Goal: Find specific page/section: Find specific page/section

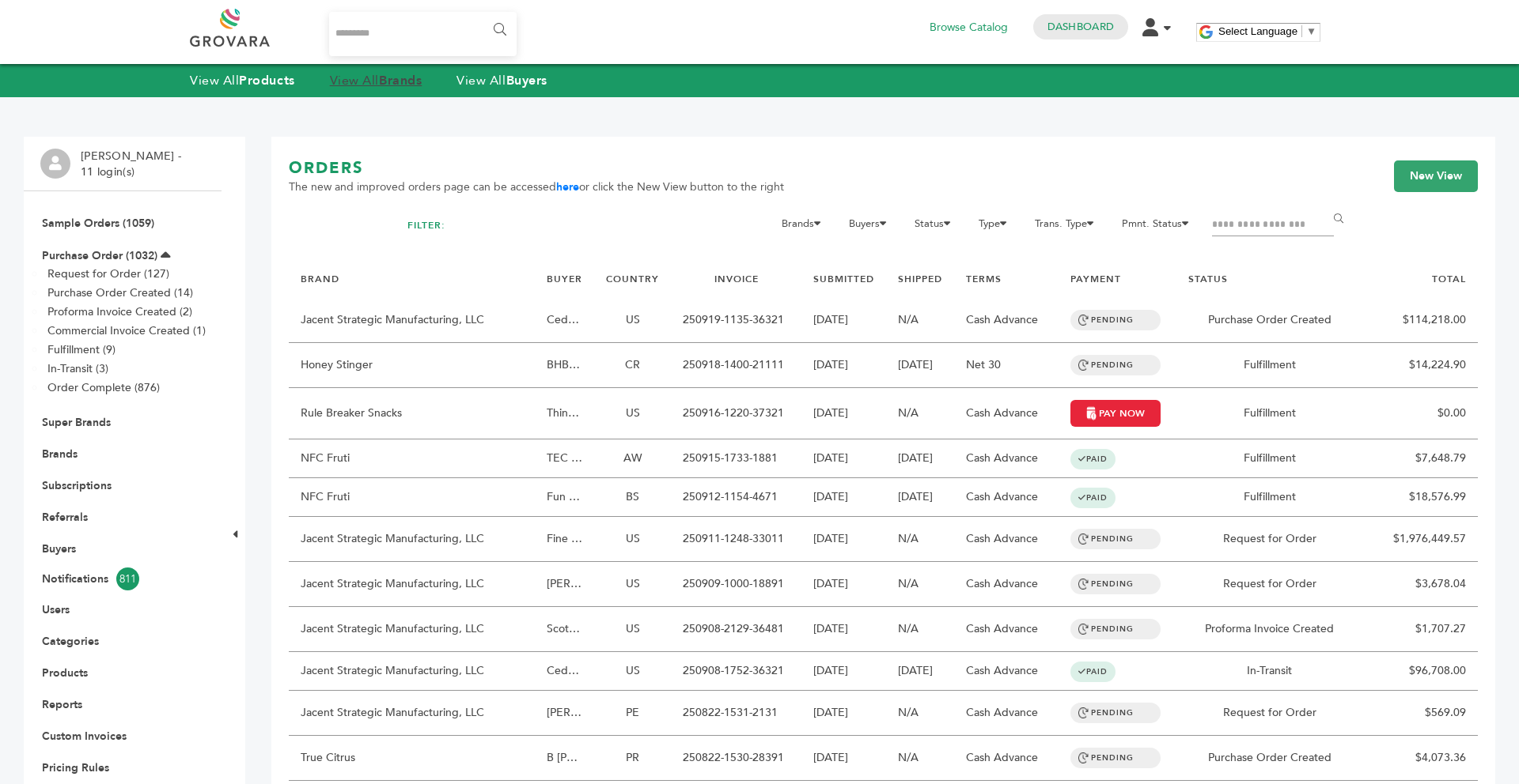
click at [359, 80] on link "View All Brands" at bounding box center [376, 80] width 93 height 17
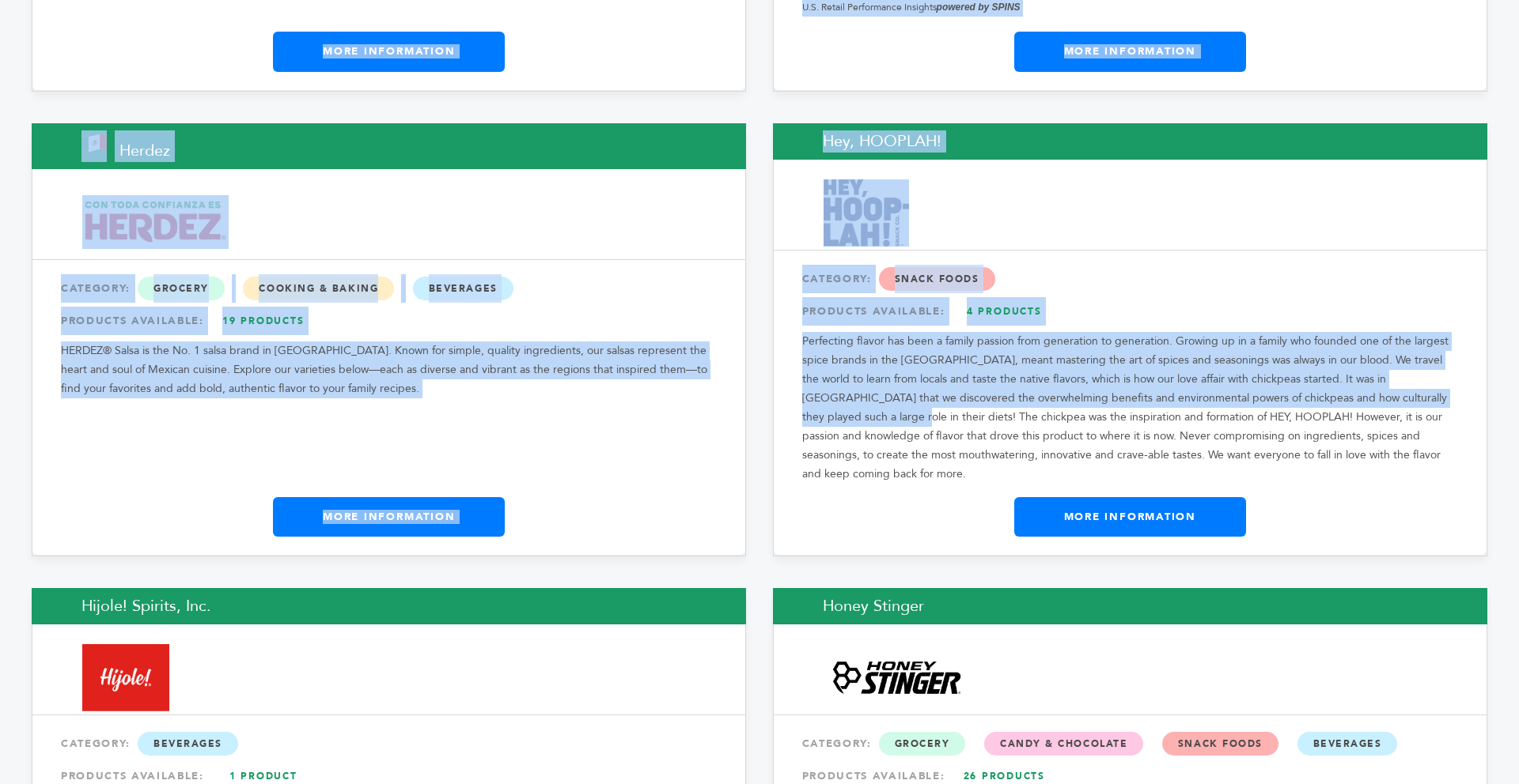
scroll to position [11217, 0]
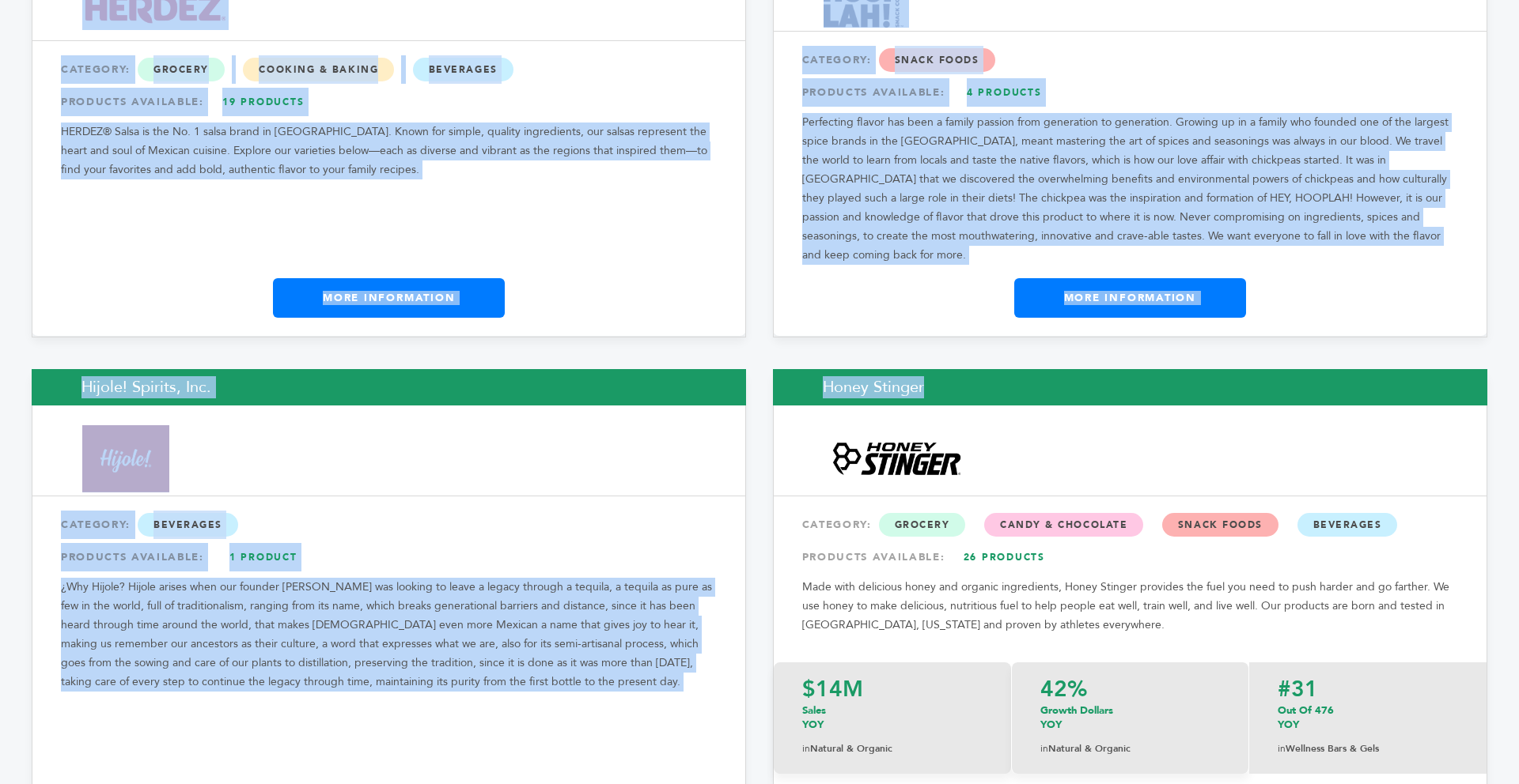
drag, startPoint x: 1518, startPoint y: 26, endPoint x: 1485, endPoint y: 302, distance: 278.0
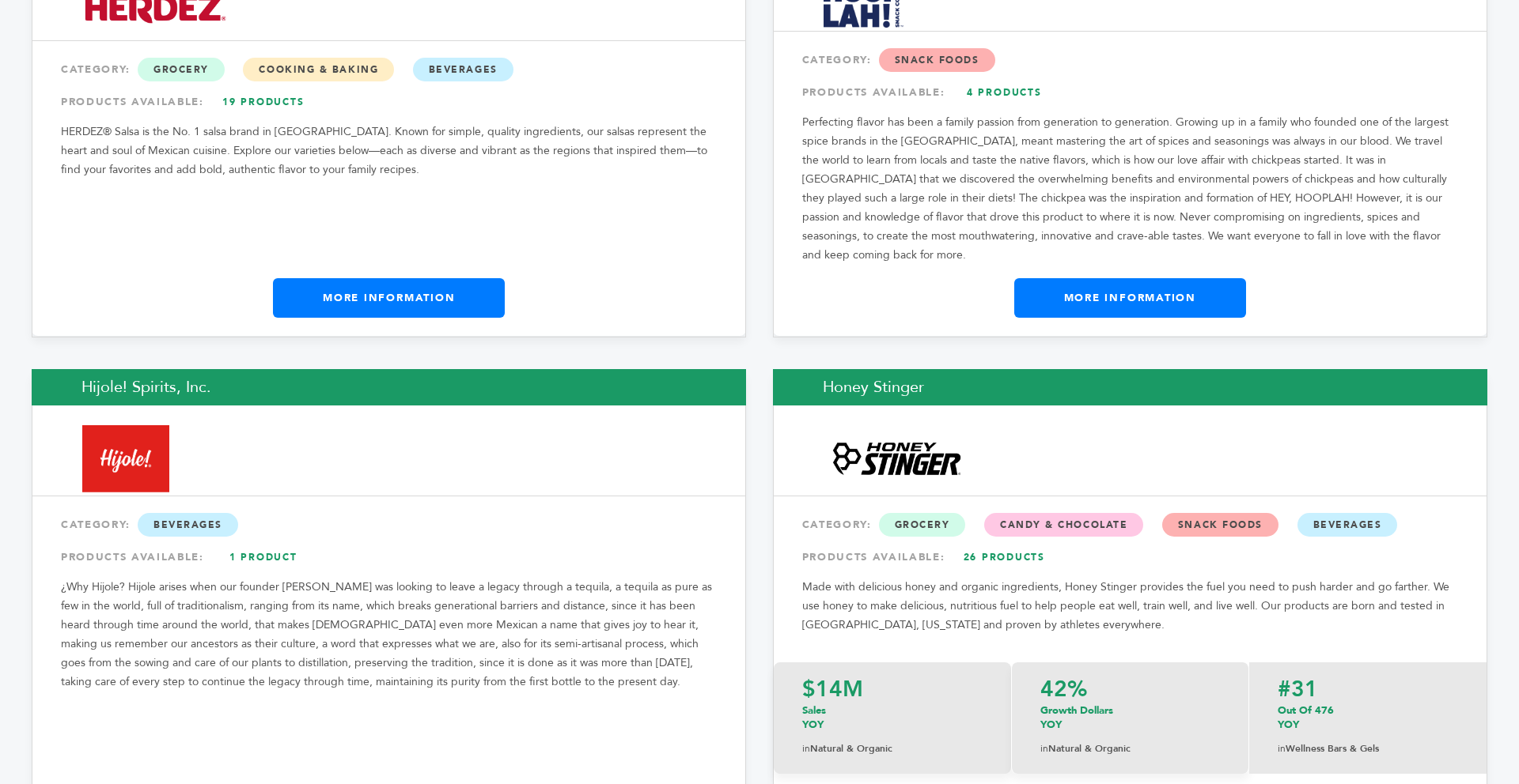
click at [456, 642] on div "Hijole! Spirits, Inc. CATEGORY: Beverages PRODUCTS AVAILABLE: 1 Product ¿Why Hí…" at bounding box center [389, 623] width 714 height 507
click at [434, 695] on div "Hijole! Spirits, Inc. CATEGORY: Beverages PRODUCTS AVAILABLE: 1 Product ¿Why Hí…" at bounding box center [389, 623] width 714 height 507
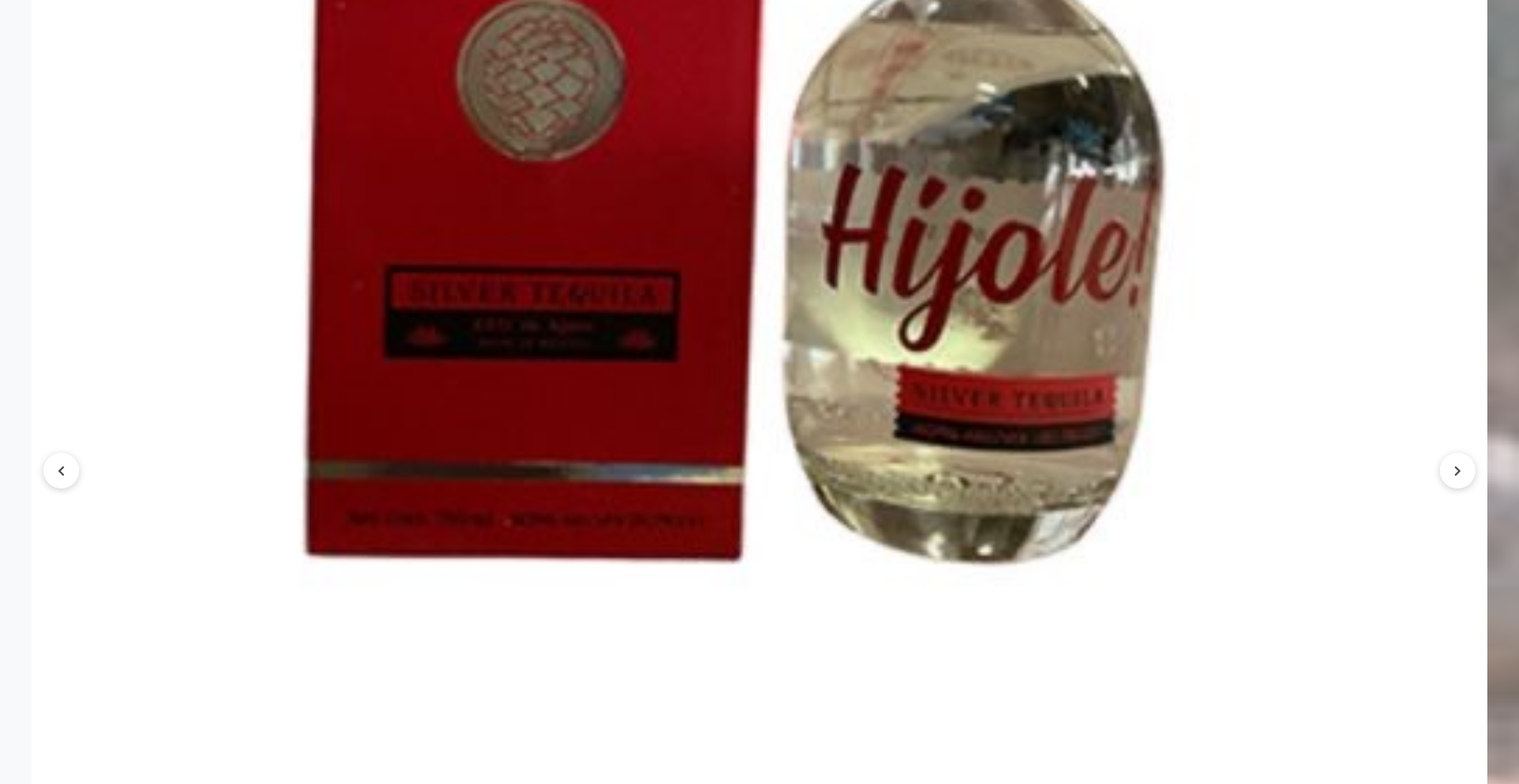
scroll to position [2183, 0]
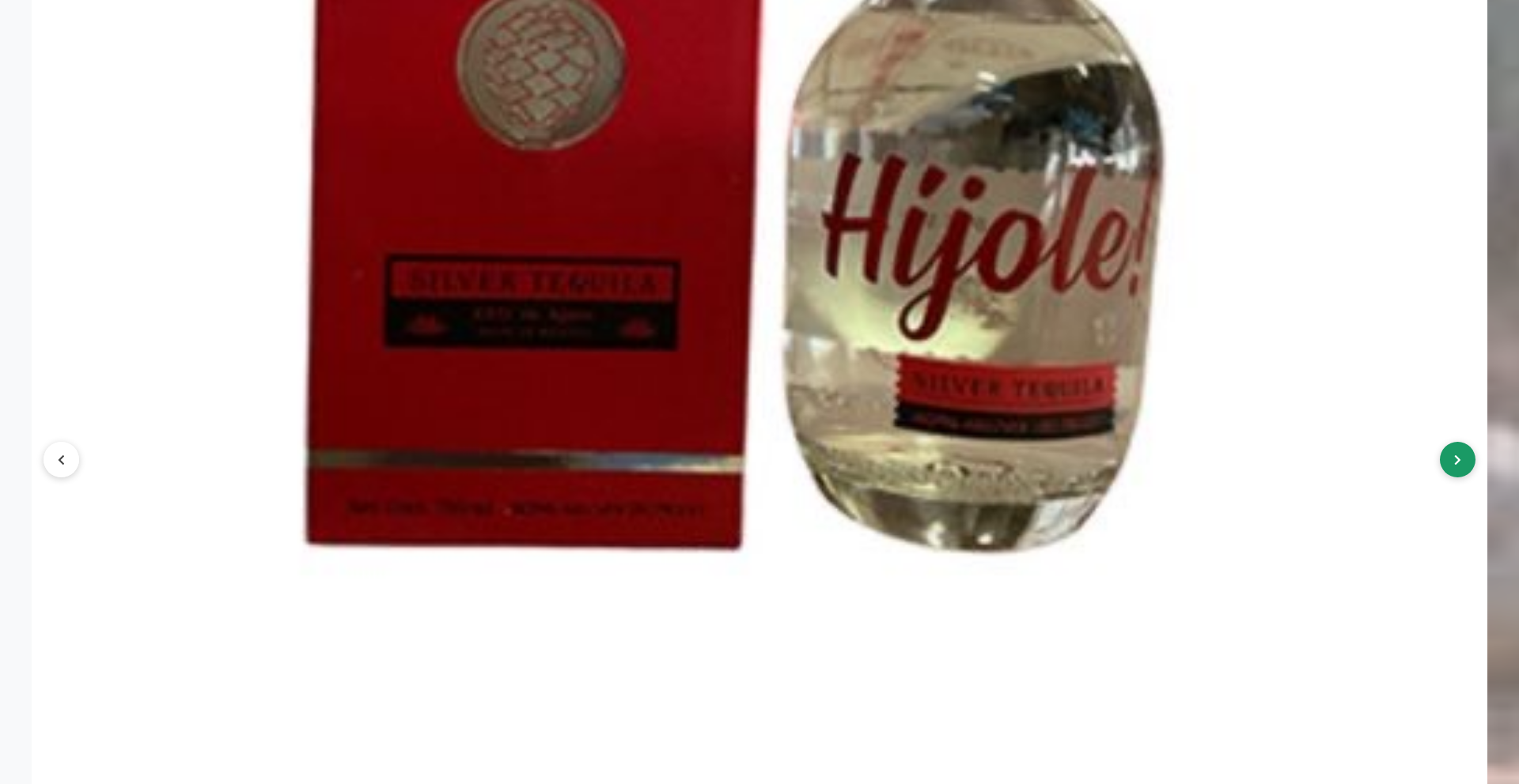
click at [1450, 469] on button at bounding box center [1457, 459] width 35 height 35
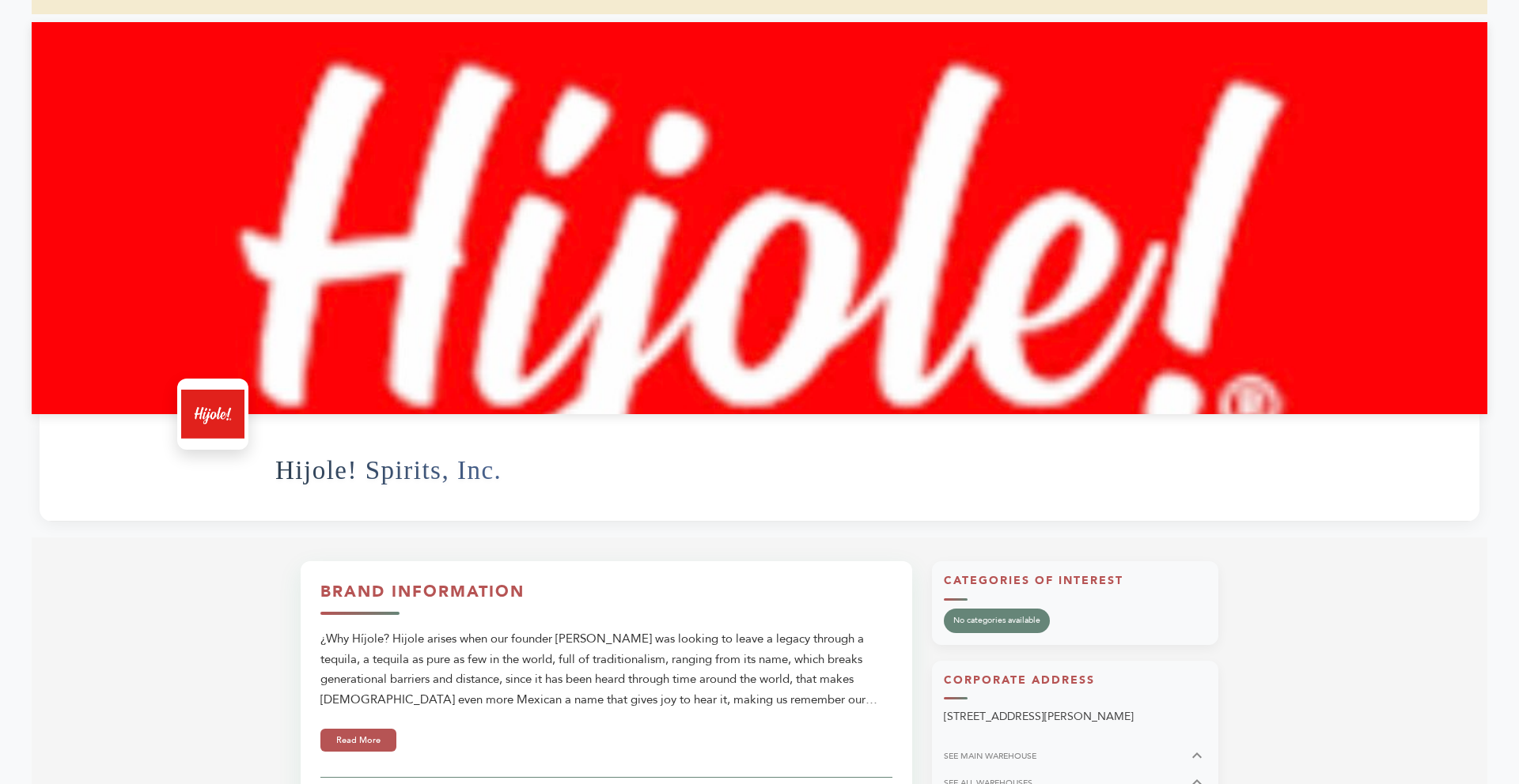
scroll to position [137, 0]
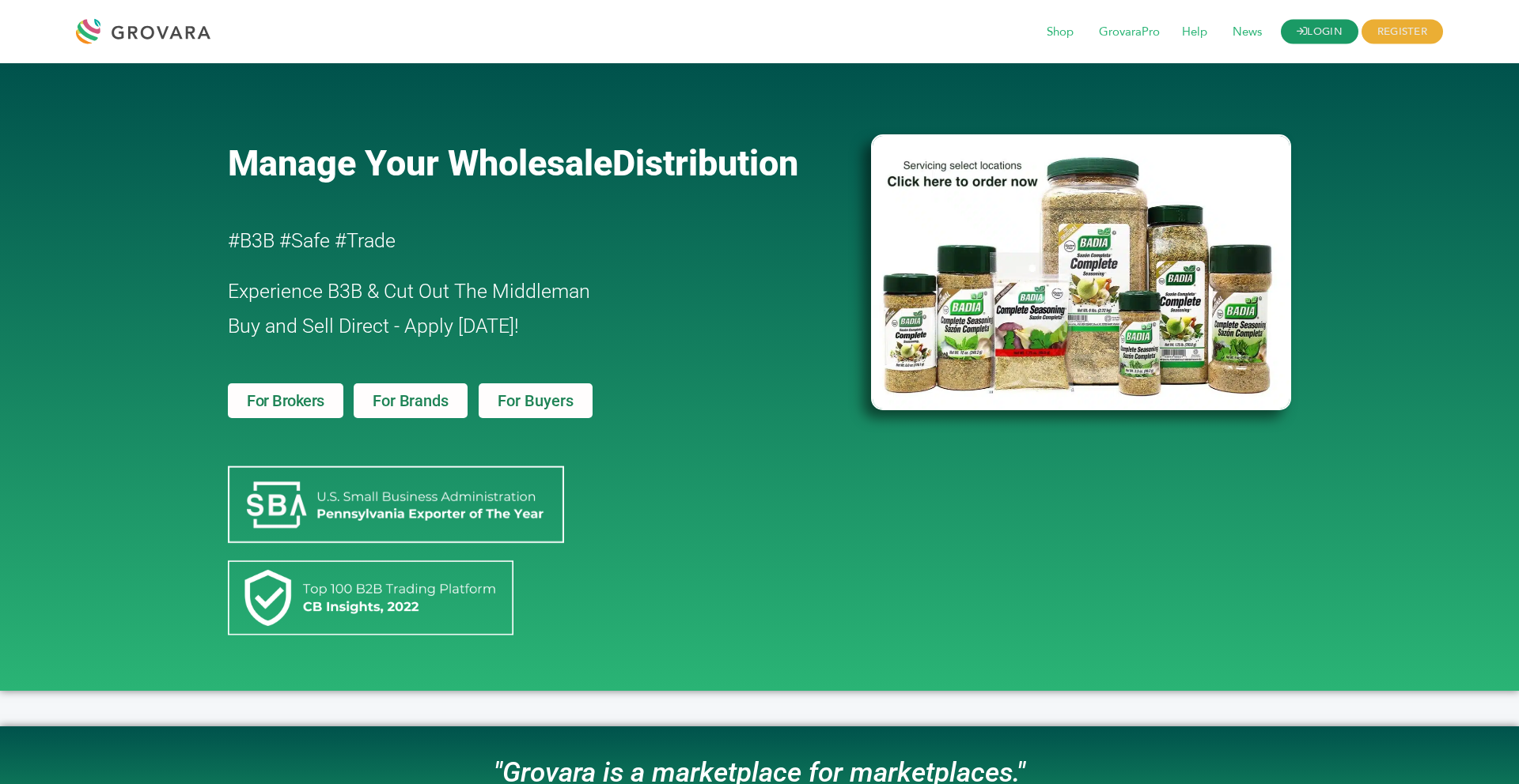
click at [1301, 34] on icon at bounding box center [1302, 31] width 11 height 11
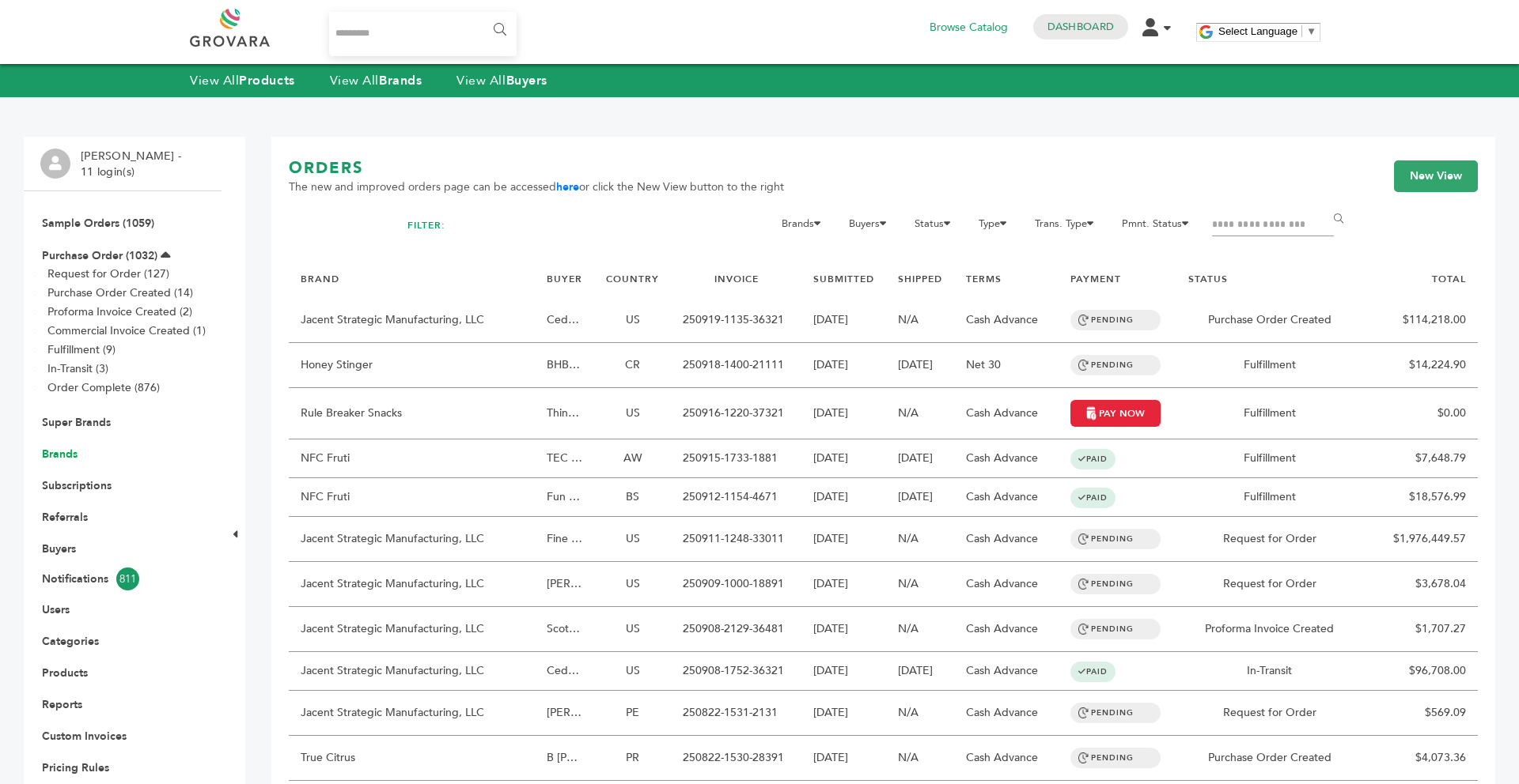
click at [58, 452] on link "Brands" at bounding box center [59, 454] width 35 height 15
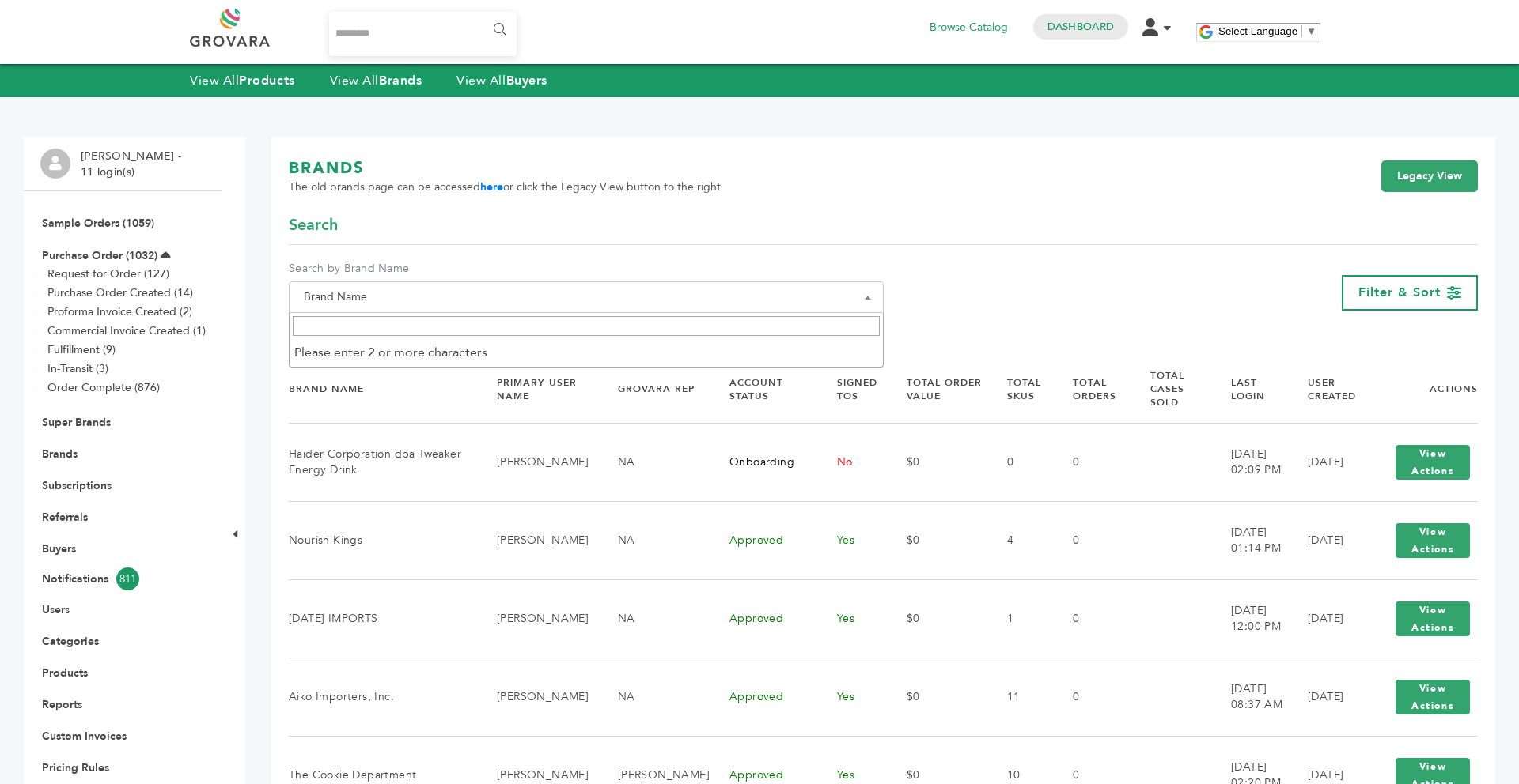
click at [459, 330] on input "Search" at bounding box center [585, 326] width 587 height 20
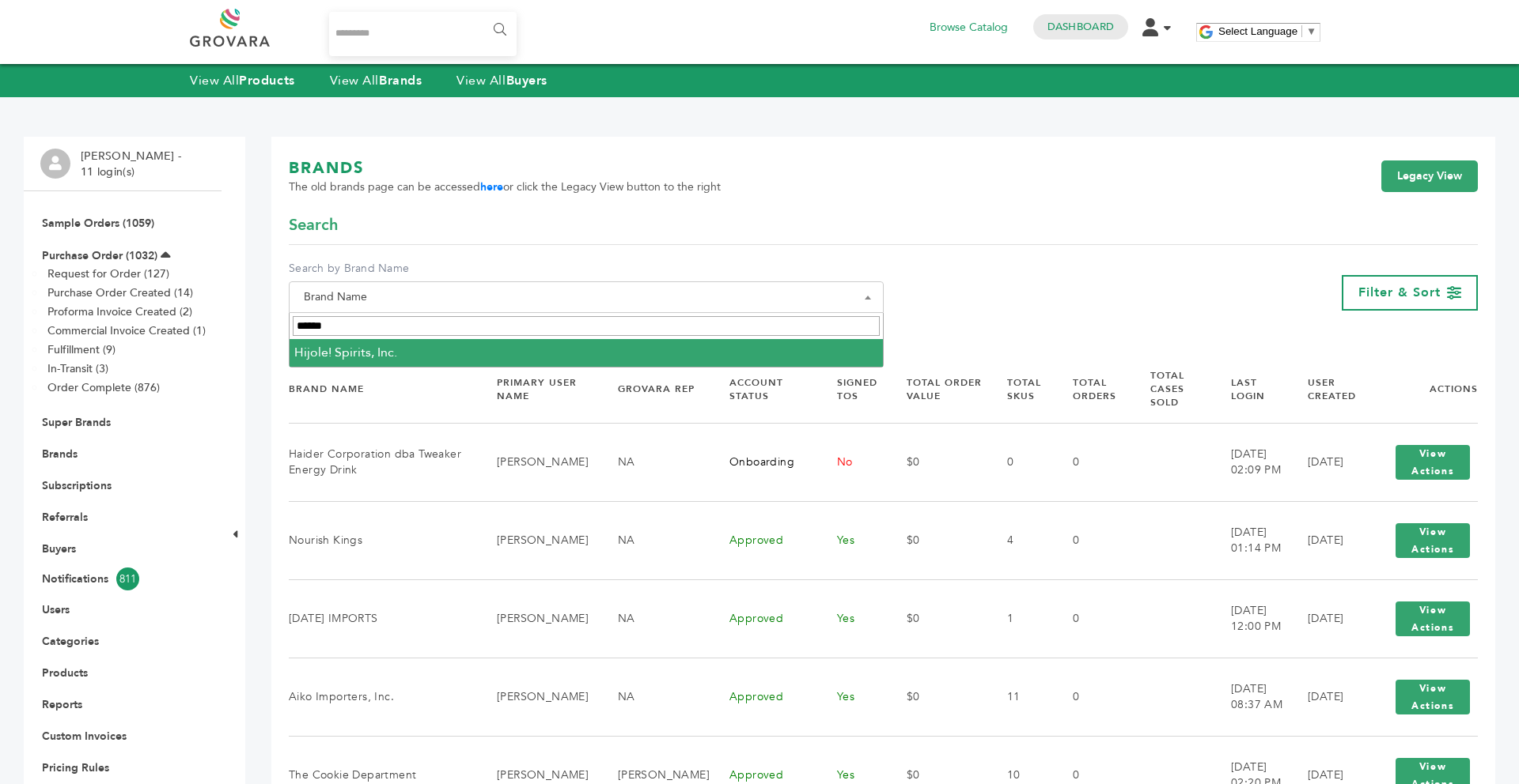
type input "******"
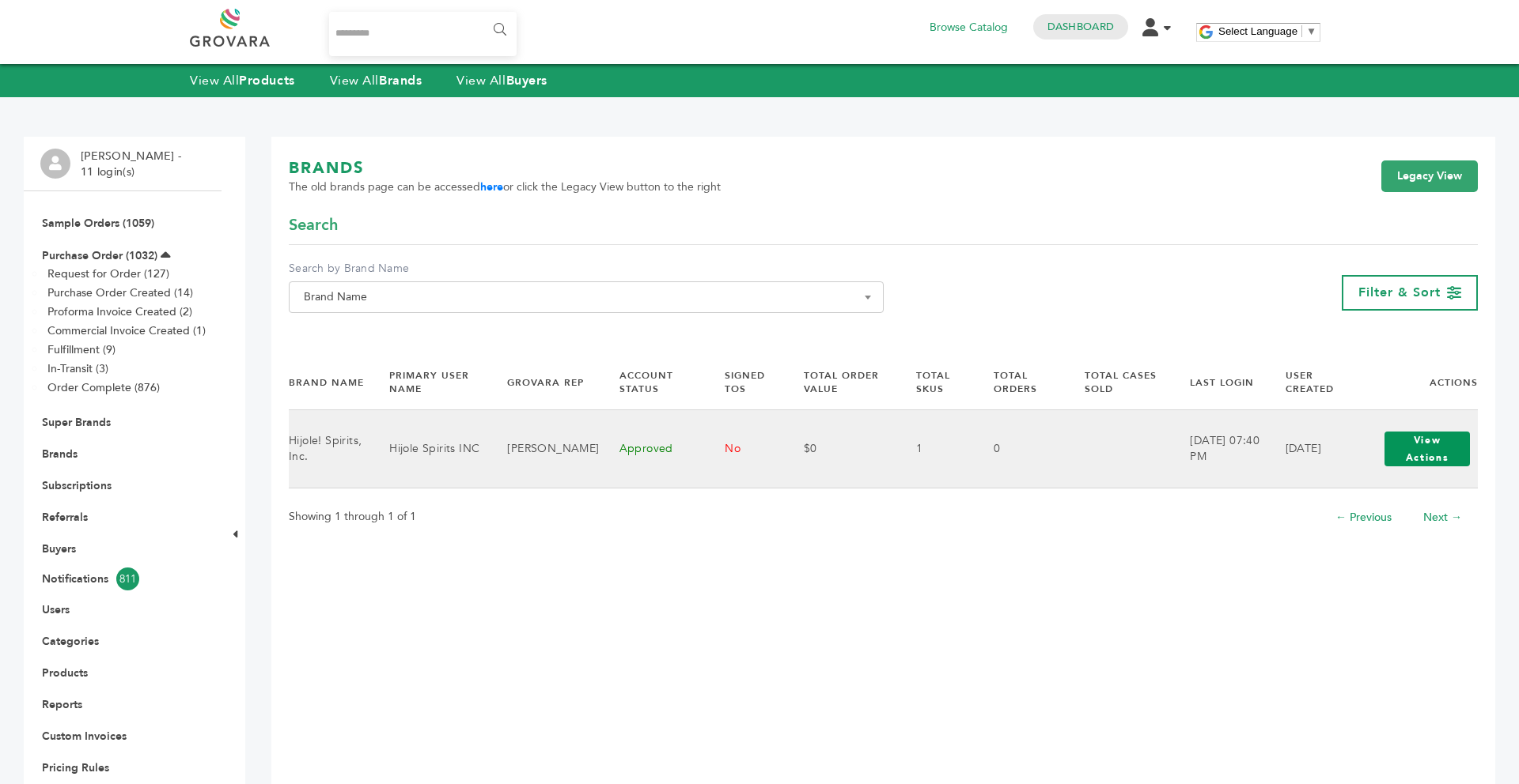
click at [1420, 456] on button "View Actions" at bounding box center [1427, 449] width 85 height 35
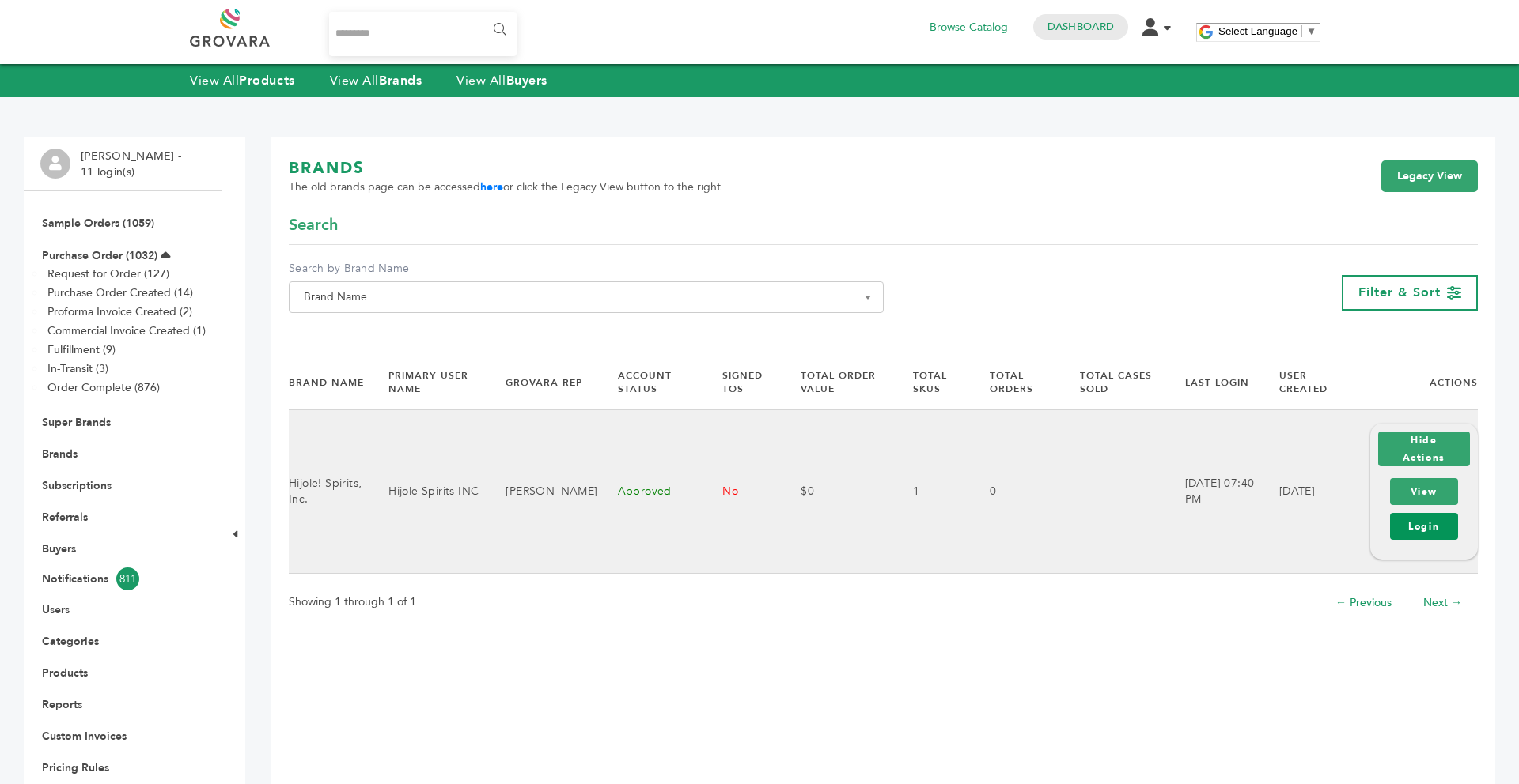
click at [1420, 532] on link "Login" at bounding box center [1424, 526] width 68 height 27
